Goal: Information Seeking & Learning: Learn about a topic

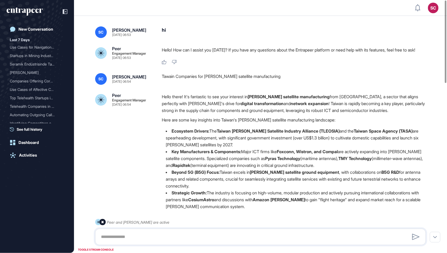
scroll to position [0, 0]
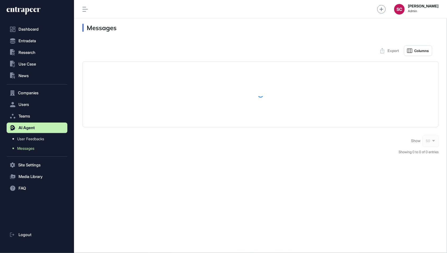
click at [229, 2] on div "Admin Dashboard Dashboard Profile My Content Request More Data SC Serenay Cetin…" at bounding box center [260, 126] width 373 height 253
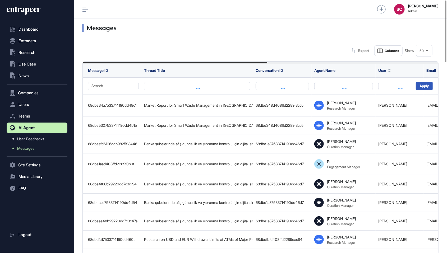
click at [427, 51] on icon at bounding box center [428, 51] width 2 height 2
click at [424, 105] on li "100" at bounding box center [424, 106] width 13 height 11
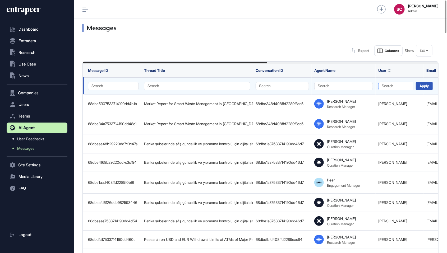
click at [388, 86] on button "Search" at bounding box center [400, 86] width 43 height 8
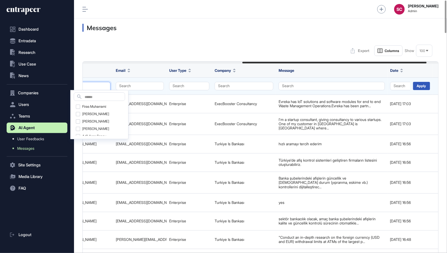
scroll to position [0, 308]
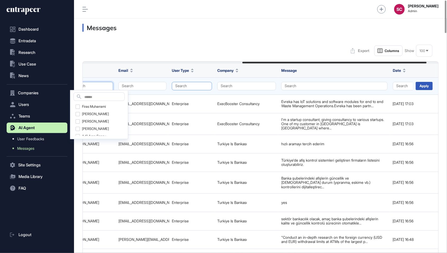
click at [194, 88] on button "Search" at bounding box center [192, 86] width 40 height 8
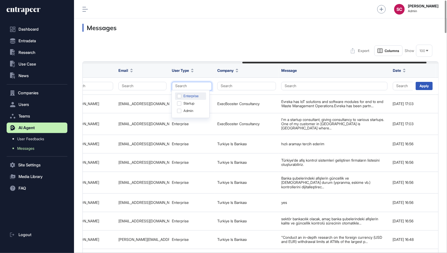
click at [200, 99] on div "Enterprise" at bounding box center [190, 96] width 31 height 7
click at [429, 85] on div "Apply" at bounding box center [424, 86] width 17 height 8
click at [425, 86] on div "Apply" at bounding box center [424, 86] width 17 height 8
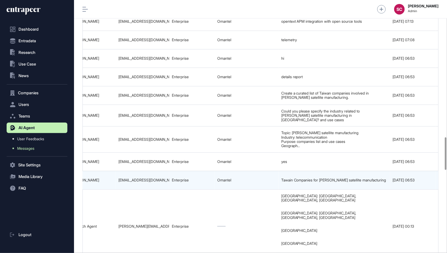
scroll to position [0, 331]
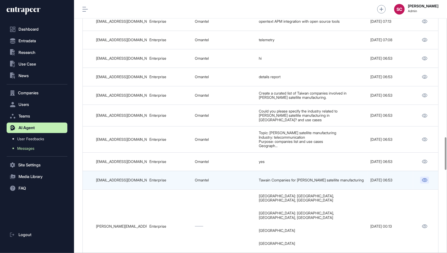
click at [428, 177] on link at bounding box center [425, 180] width 9 height 7
drag, startPoint x: 140, startPoint y: 154, endPoint x: 92, endPoint y: 154, distance: 47.4
click at [92, 171] on tr "68db54767533714190db9957 User Greeting 68db54267533714190db9929 Peer Engagement…" at bounding box center [95, 180] width 687 height 19
copy tr "malik.waili@omantel.om"
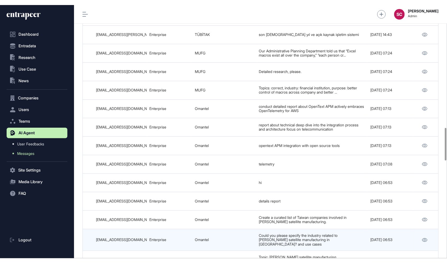
scroll to position [942, 0]
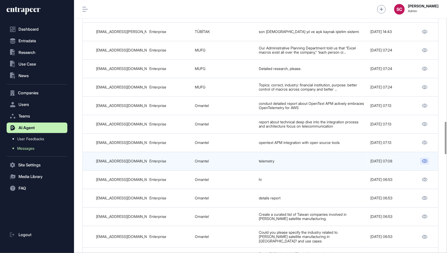
click at [425, 158] on link at bounding box center [425, 161] width 9 height 7
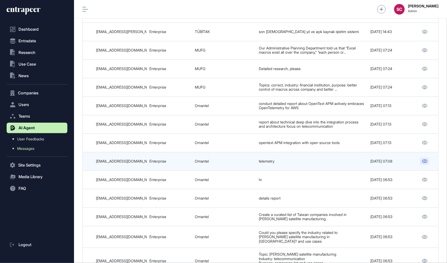
scroll to position [279, 61]
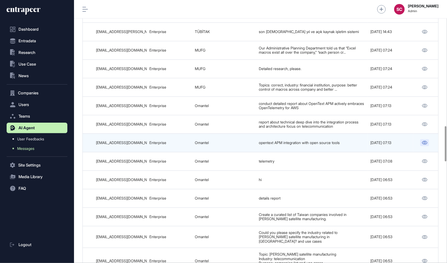
click at [426, 141] on icon at bounding box center [425, 143] width 5 height 4
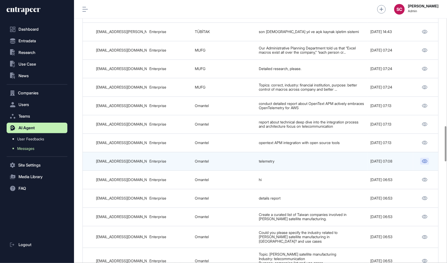
click at [427, 160] on icon at bounding box center [425, 162] width 6 height 4
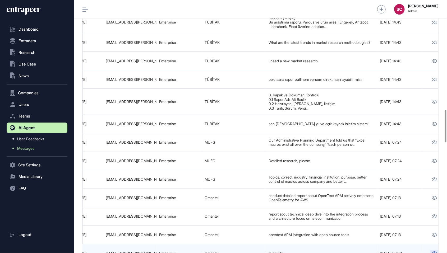
scroll to position [0, 331]
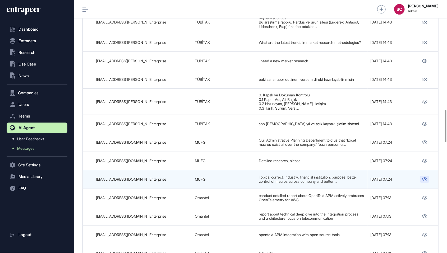
click at [425, 178] on icon at bounding box center [425, 180] width 5 height 4
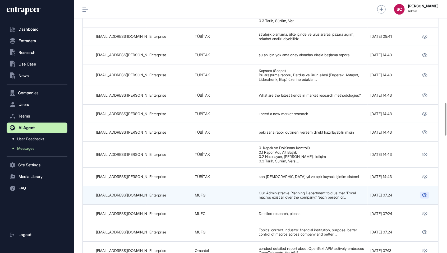
click at [423, 192] on link at bounding box center [425, 195] width 9 height 7
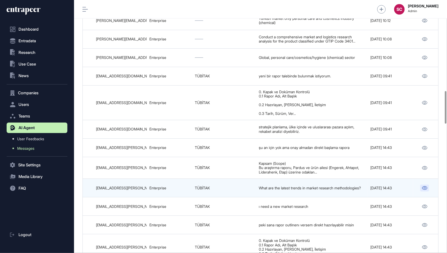
click at [421, 185] on link at bounding box center [425, 188] width 9 height 7
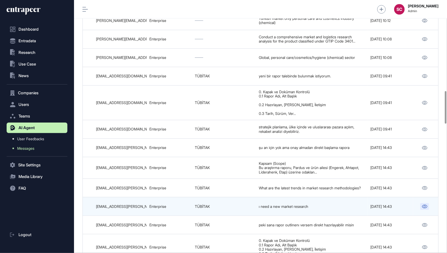
click at [428, 203] on link at bounding box center [425, 206] width 9 height 7
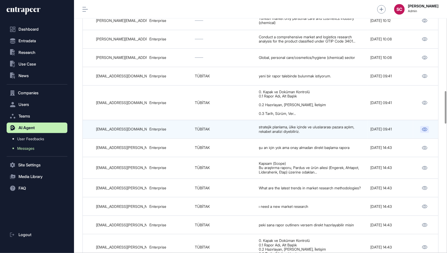
click at [426, 128] on icon at bounding box center [425, 130] width 5 height 4
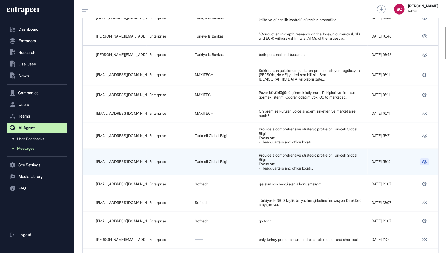
click at [422, 160] on icon at bounding box center [425, 162] width 6 height 4
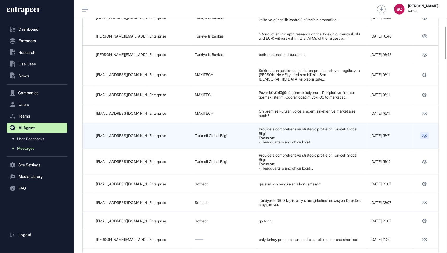
click at [425, 134] on icon at bounding box center [425, 136] width 6 height 4
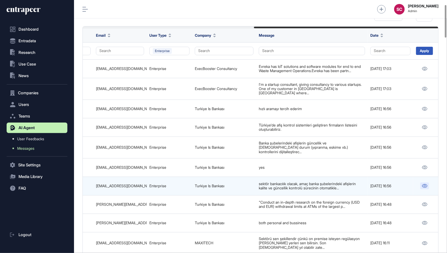
click at [424, 183] on link at bounding box center [425, 186] width 9 height 7
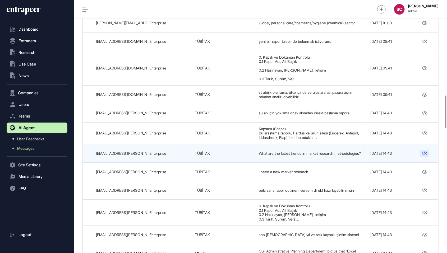
click at [425, 150] on link at bounding box center [425, 153] width 9 height 7
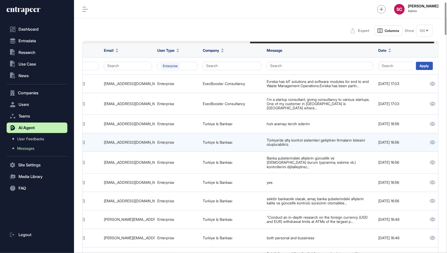
scroll to position [0, 0]
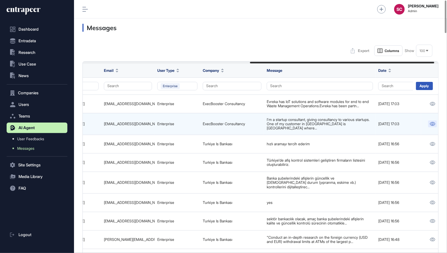
click at [429, 121] on link at bounding box center [433, 124] width 9 height 7
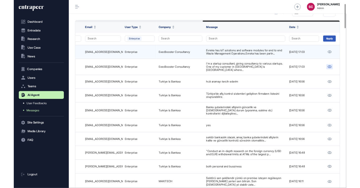
scroll to position [34, 0]
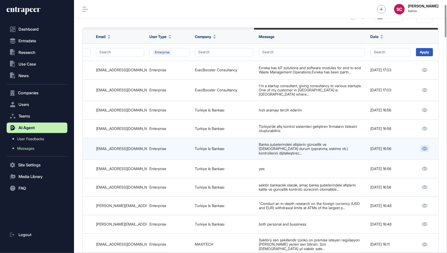
click at [423, 147] on icon at bounding box center [425, 149] width 5 height 4
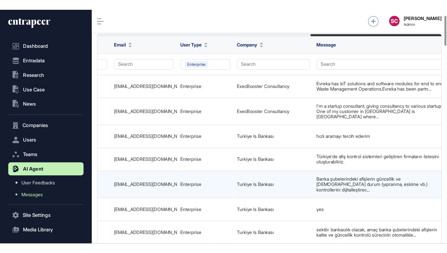
scroll to position [214, 304]
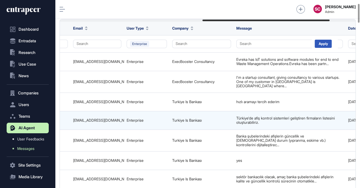
click at [107, 119] on td "hilal.senkul@isbank.com.tr" at bounding box center [96, 120] width 53 height 19
copy tr "hilal.senkul@isbank.com.tr"
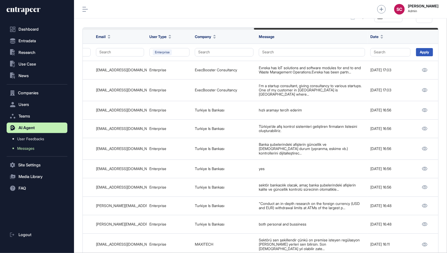
scroll to position [269, 61]
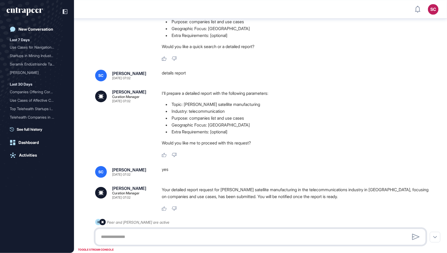
scroll to position [579, 0]
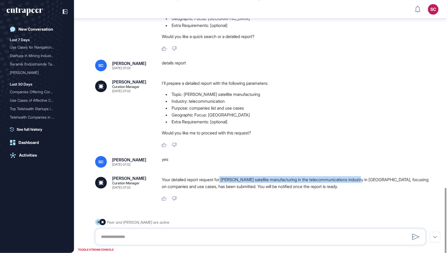
copy p "LEO satellite manufacturing in the telecommunications industry in Taiwa"
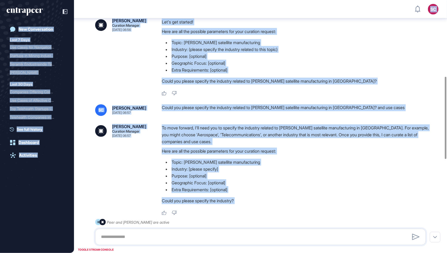
scroll to position [0, 0]
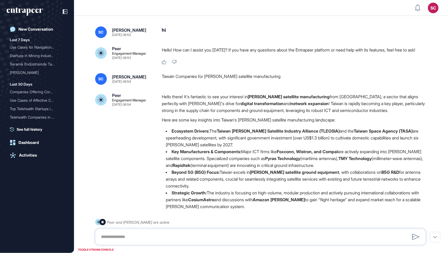
drag, startPoint x: 224, startPoint y: 187, endPoint x: 152, endPoint y: -24, distance: 222.3
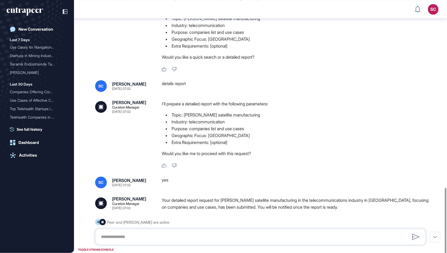
scroll to position [579, 0]
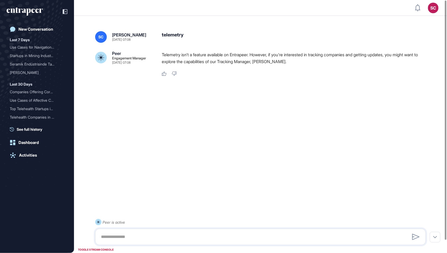
click at [166, 34] on div "telemetry" at bounding box center [296, 37] width 269 height 12
copy div "telemetry"
click at [199, 62] on p "Telemetry isn't a feature available on Entrapeer. However, if you're interested…" at bounding box center [296, 58] width 269 height 14
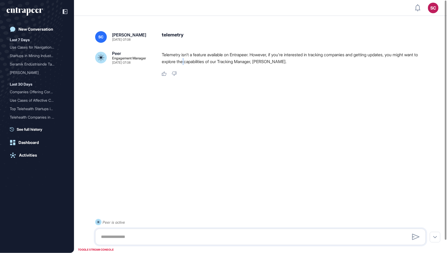
click at [199, 62] on p "Telemetry isn't a feature available on Entrapeer. However, if you're interested…" at bounding box center [296, 58] width 269 height 14
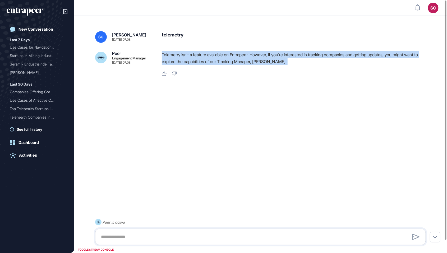
copy div "Telemetry isn't a feature available on Entrapeer. However, if you're interested…"
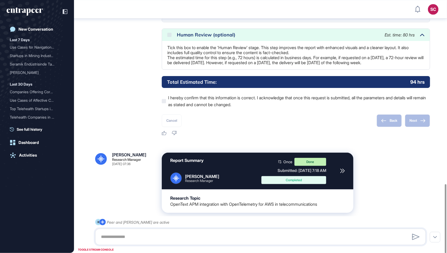
scroll to position [603, 0]
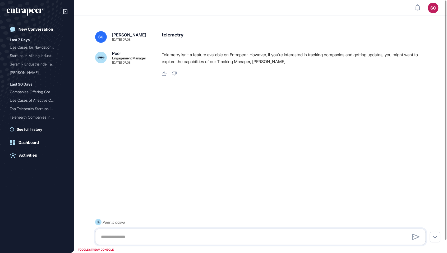
click at [259, 88] on div at bounding box center [260, 95] width 331 height 21
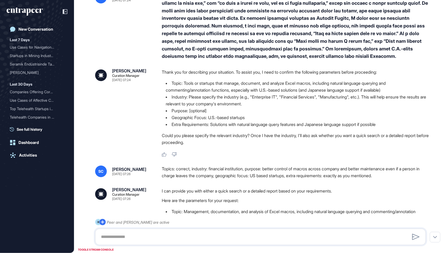
type input "**********"
type input "*"
type input "**********"
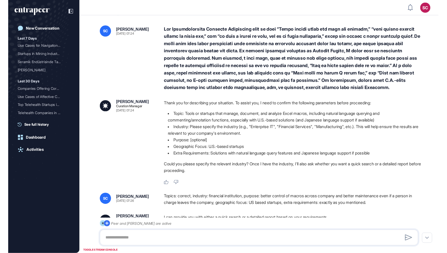
scroll to position [289, 447]
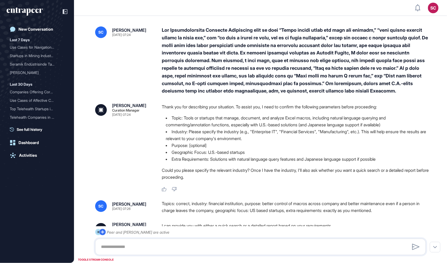
click at [247, 128] on li "Industry: Please specify the industry (e.g., "Enterprise IT", "Financial Servic…" at bounding box center [296, 135] width 269 height 14
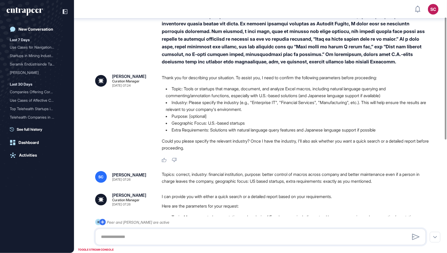
scroll to position [0, 0]
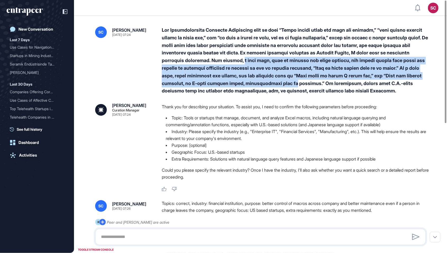
drag, startPoint x: 261, startPoint y: 34, endPoint x: 326, endPoint y: 56, distance: 69.2
click at [326, 56] on div at bounding box center [296, 60] width 269 height 69
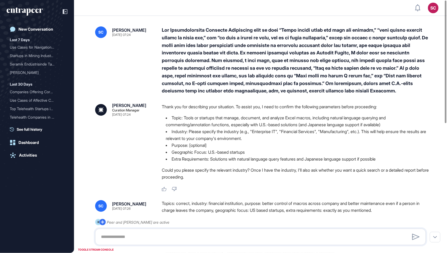
click at [301, 103] on div "Thank you for describing your situation. To assist you, I need to confirm the f…" at bounding box center [296, 143] width 269 height 80
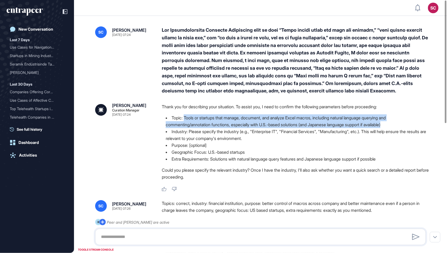
drag, startPoint x: 186, startPoint y: 93, endPoint x: 419, endPoint y: 97, distance: 233.2
click at [419, 115] on li "Topic: Tools or startups that manage, document, and analyze Excel macros, inclu…" at bounding box center [296, 122] width 269 height 14
copy li "Tools or startups that manage, document, and analyze Excel macros, including na…"
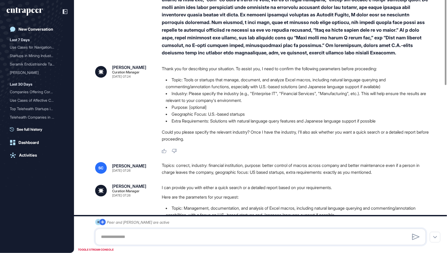
type input "**********"
type input "*"
type input "**********"
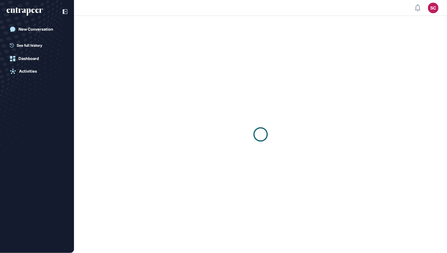
scroll to position [0, 0]
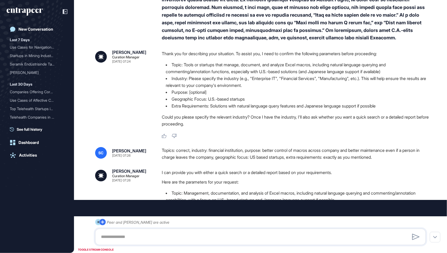
type input "**********"
type input "*"
type input "**********"
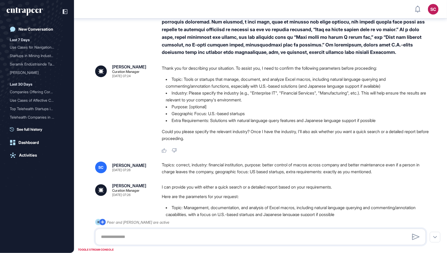
scroll to position [0, 0]
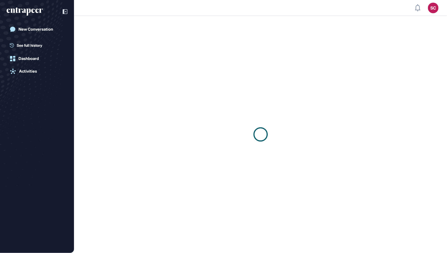
scroll to position [0, 0]
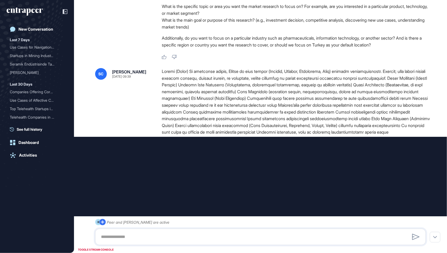
type input "**********"
type input "*"
type input "**********"
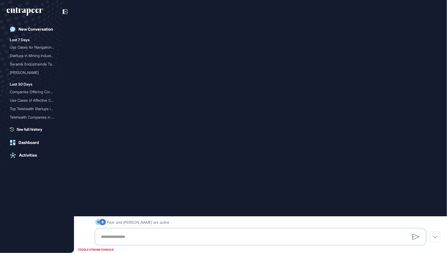
scroll to position [996, 0]
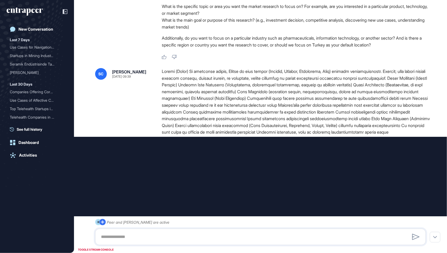
type input "**********"
type input "*"
type input "**********"
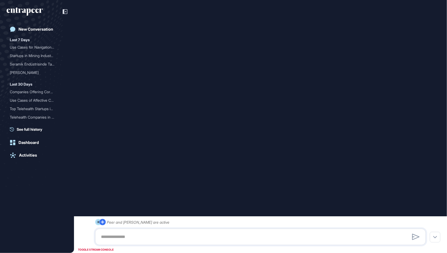
scroll to position [996, 0]
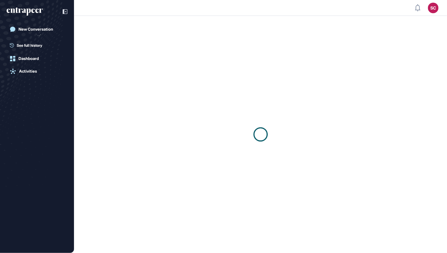
scroll to position [0, 0]
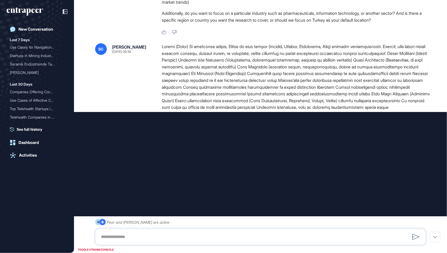
type input "**********"
type input "*"
type input "**********"
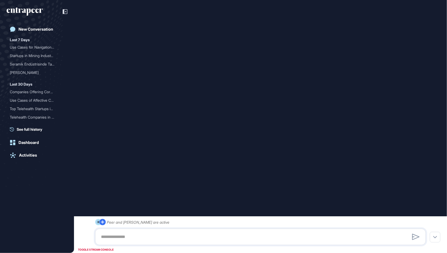
scroll to position [996, 0]
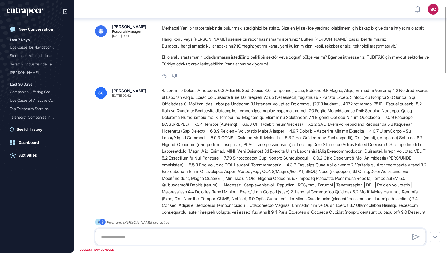
scroll to position [24, 0]
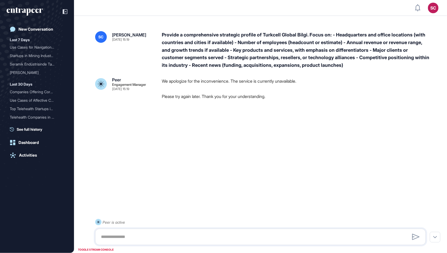
click at [266, 104] on div "We apologize for the inconvenience. The service is currently unavailable. Pleas…" at bounding box center [296, 91] width 269 height 26
click at [233, 87] on div "We apologize for the inconvenience. The service is currently unavailable. Pleas…" at bounding box center [296, 89] width 269 height 22
click at [273, 48] on div "Provide a comprehensive strategic profile of Turkcell Global Bilgi. Focus on: -…" at bounding box center [296, 50] width 269 height 38
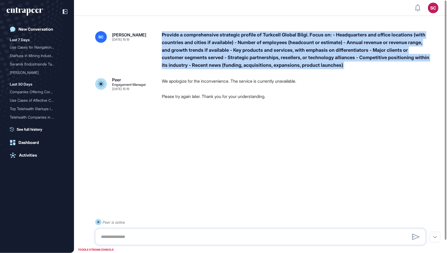
copy div "Provide a comprehensive strategic profile of Turkcell Global Bilgi. Focus on: -…"
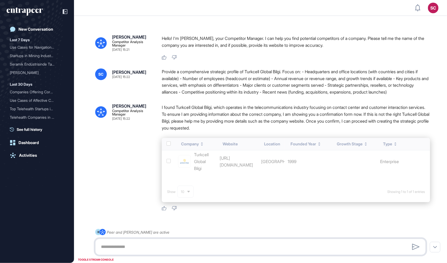
scroll to position [289, 447]
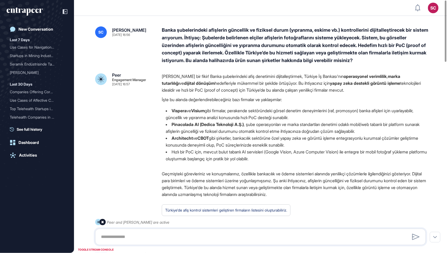
click at [311, 45] on div "Banka şubelerindeki afişlerin güncellik ve fiziksel durum (yıpranma, eskime vb.…" at bounding box center [296, 45] width 269 height 38
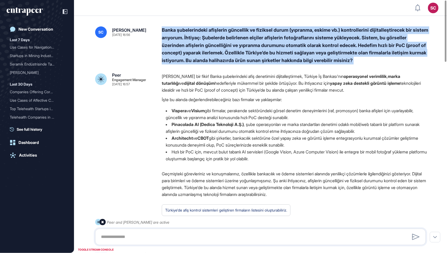
copy div "Banka şubelerindeki afişlerin güncellik ve fiziksel durum (yıpranma, eskime vb.…"
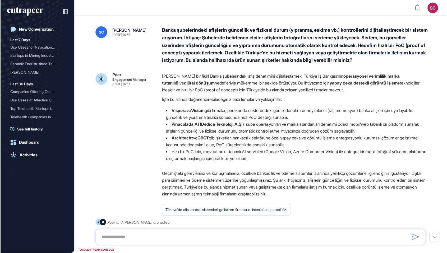
scroll to position [279, 447]
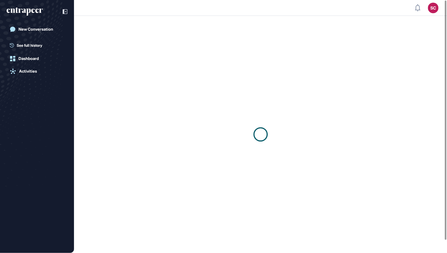
scroll to position [0, 0]
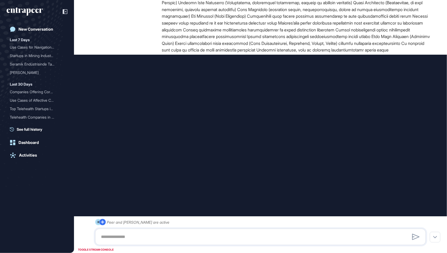
type input "**********"
type input "*"
type input "**********"
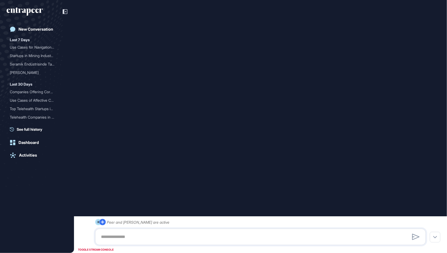
scroll to position [996, 0]
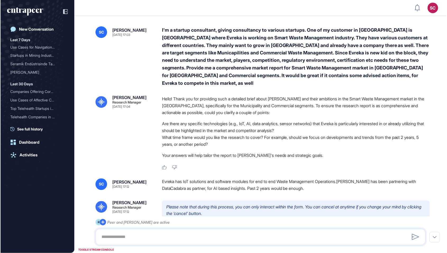
scroll to position [279, 447]
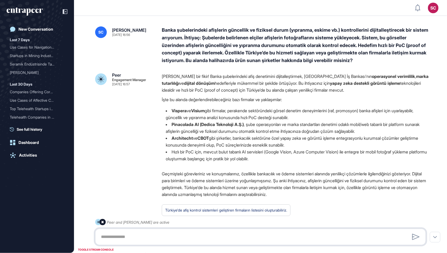
scroll to position [279, 447]
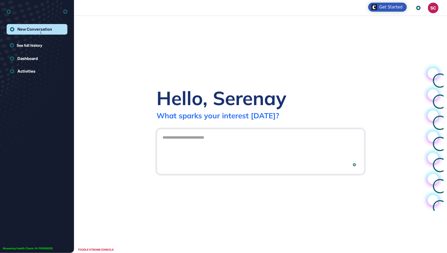
scroll to position [0, 0]
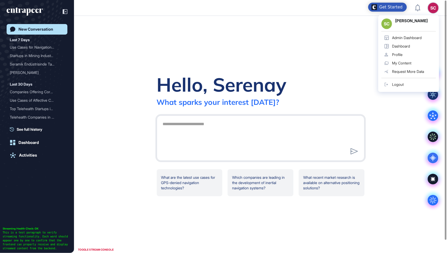
click at [416, 38] on div "Admin Dashboard" at bounding box center [407, 38] width 30 height 4
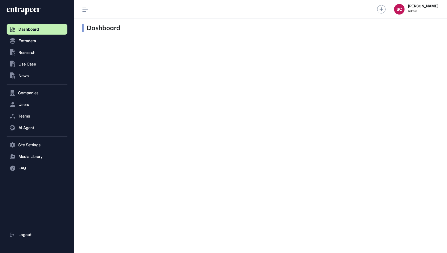
scroll to position [0, 0]
click at [399, 12] on div "SC" at bounding box center [400, 9] width 11 height 11
click at [395, 13] on div "SC" at bounding box center [400, 9] width 11 height 11
click at [398, 32] on span "Logout" at bounding box center [398, 33] width 12 height 4
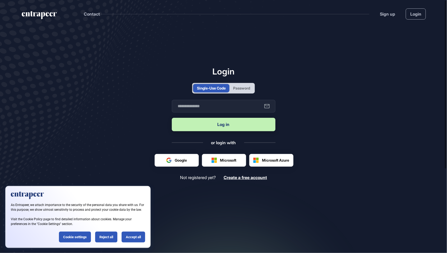
click at [242, 91] on div "Password" at bounding box center [241, 88] width 17 height 6
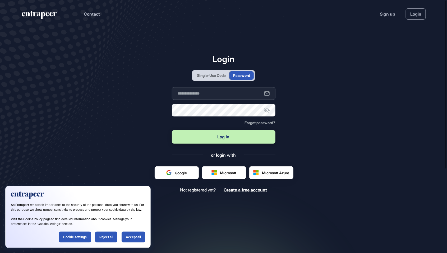
click at [230, 100] on input "text" at bounding box center [224, 93] width 104 height 13
type input "**********"
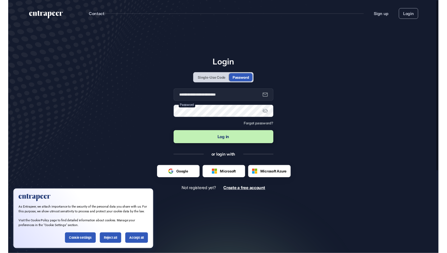
scroll to position [289, 447]
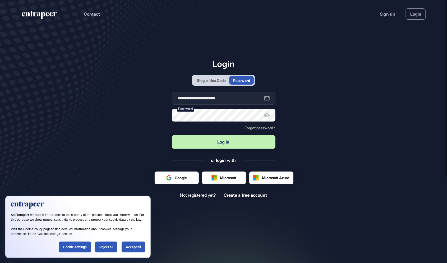
click at [172, 135] on button "Log in" at bounding box center [224, 141] width 104 height 13
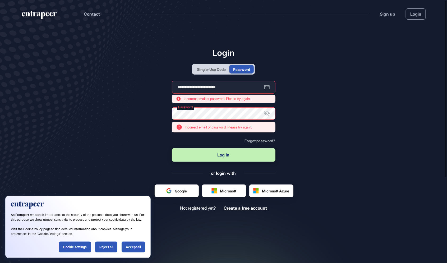
click at [266, 117] on icon at bounding box center [267, 113] width 6 height 6
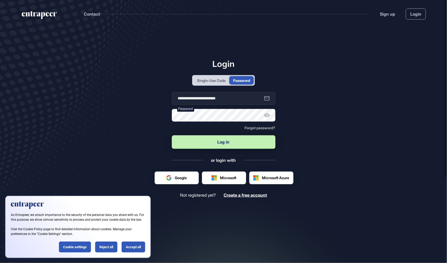
click at [200, 149] on button "Log in" at bounding box center [224, 141] width 104 height 13
